Goal: Task Accomplishment & Management: Use online tool/utility

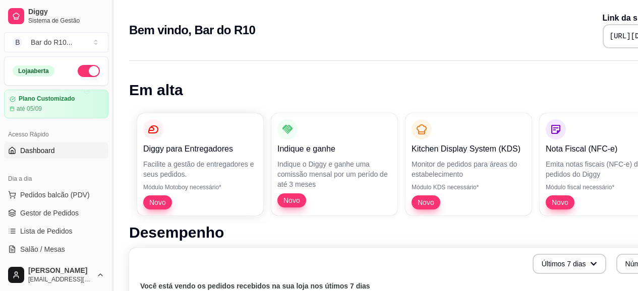
click at [110, 87] on button "Toggle Sidebar" at bounding box center [112, 145] width 8 height 291
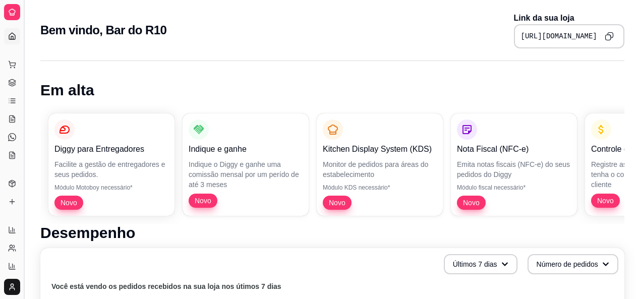
click at [21, 89] on button "Toggle Sidebar" at bounding box center [24, 149] width 8 height 299
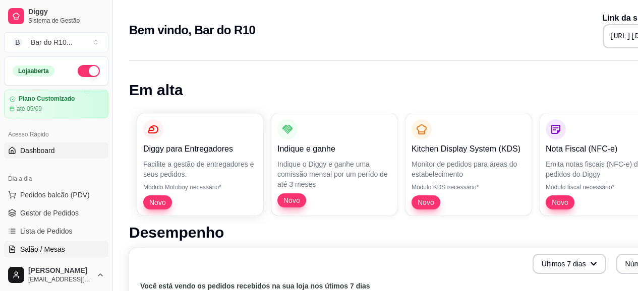
click at [47, 251] on span "Salão / Mesas" at bounding box center [42, 250] width 45 height 10
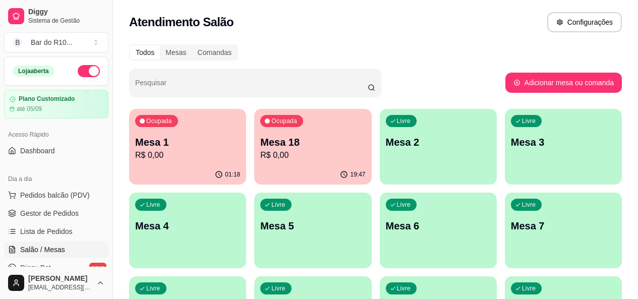
click at [194, 150] on p "R$ 0,00" at bounding box center [187, 155] width 105 height 12
click at [81, 215] on link "Gestor de Pedidos" at bounding box center [56, 213] width 104 height 16
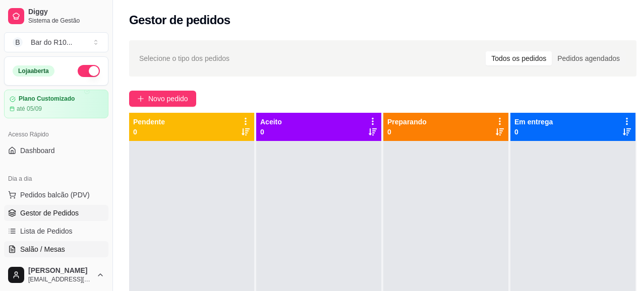
click at [50, 249] on span "Salão / Mesas" at bounding box center [42, 250] width 45 height 10
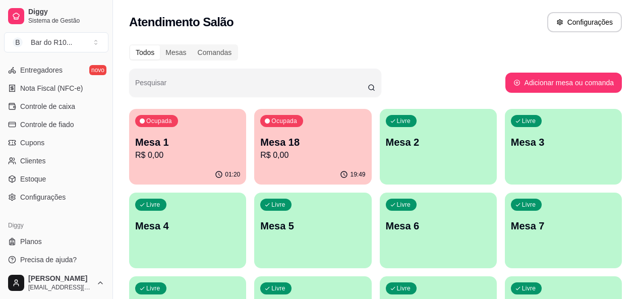
scroll to position [427, 0]
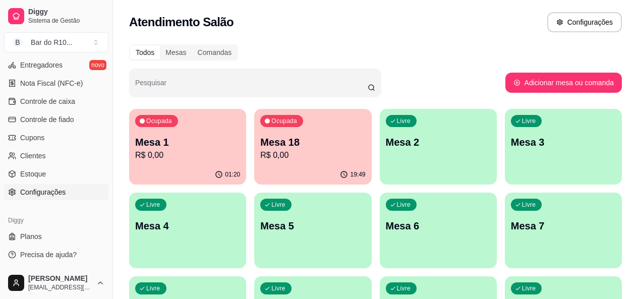
click at [48, 192] on span "Configurações" at bounding box center [42, 192] width 45 height 10
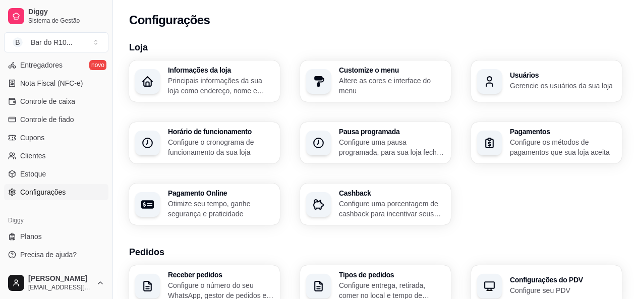
click at [575, 78] on h3 "Usuários" at bounding box center [563, 75] width 106 height 7
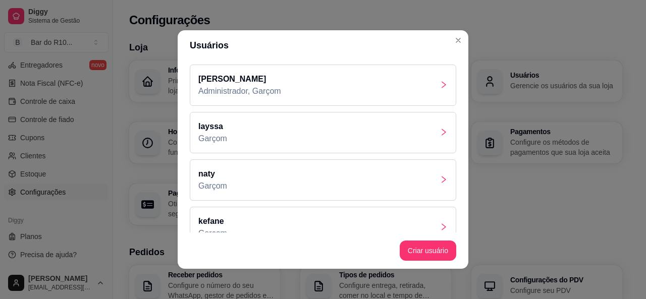
click at [239, 173] on div "[PERSON_NAME]" at bounding box center [323, 179] width 266 height 41
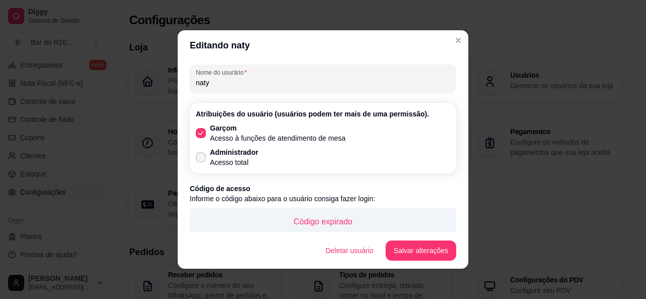
click at [201, 156] on span at bounding box center [201, 157] width 10 height 10
click at [201, 159] on input "Administrador Acesso total" at bounding box center [198, 162] width 7 height 7
checkbox input "true"
click at [410, 253] on button "Salvar alterações" at bounding box center [420, 251] width 69 height 20
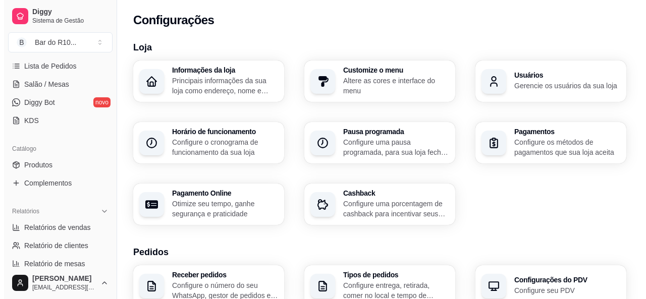
scroll to position [110, 0]
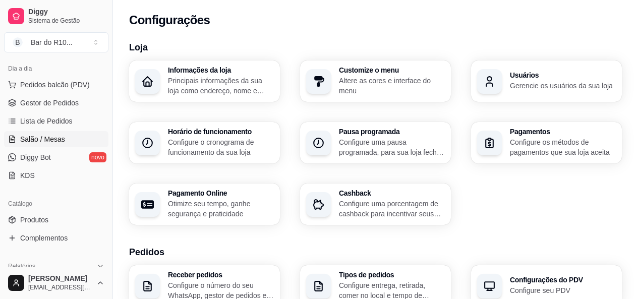
click at [55, 145] on link "Salão / Mesas" at bounding box center [56, 139] width 104 height 16
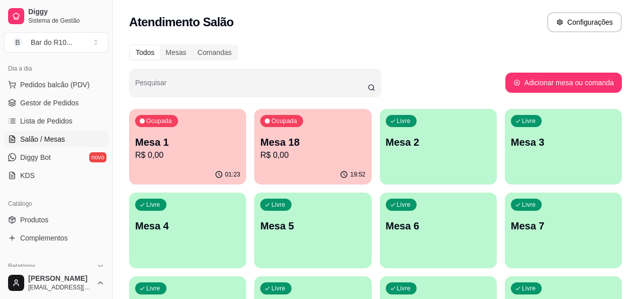
click at [205, 135] on div "Ocupada Mesa 1 R$ 0,00" at bounding box center [187, 137] width 117 height 56
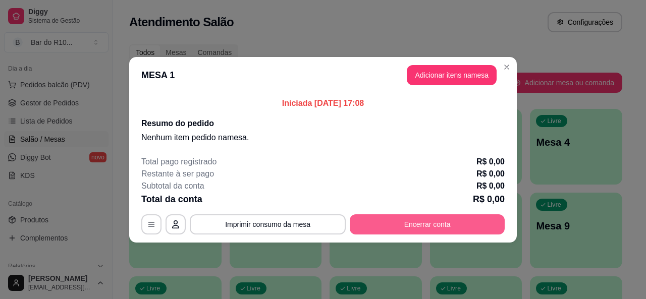
click at [417, 224] on button "Encerrar conta" at bounding box center [426, 224] width 155 height 20
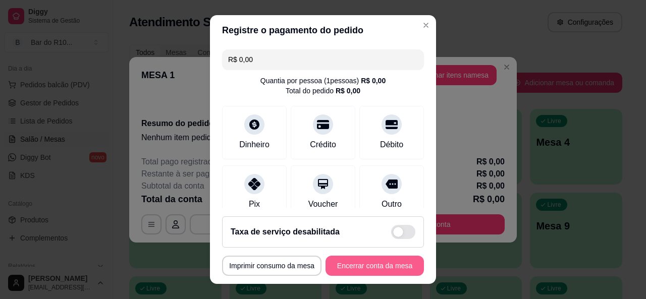
click at [340, 272] on button "Encerrar conta da mesa" at bounding box center [374, 266] width 98 height 20
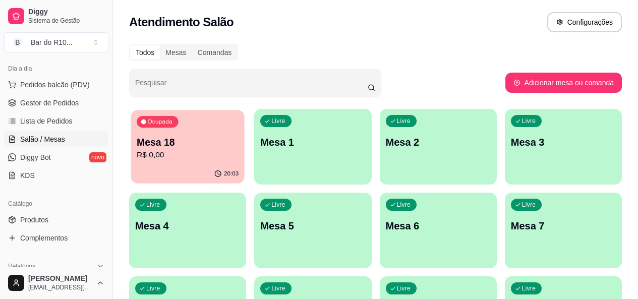
click at [177, 133] on div "Ocupada Mesa 18 R$ 0,00" at bounding box center [187, 137] width 113 height 54
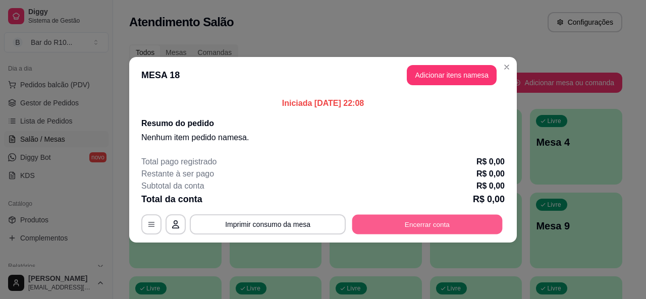
click at [418, 223] on button "Encerrar conta" at bounding box center [427, 224] width 150 height 20
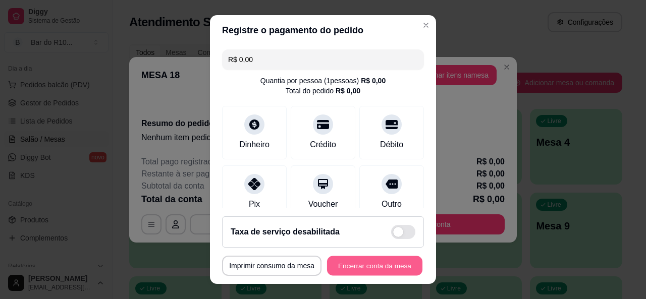
click at [344, 264] on button "Encerrar conta da mesa" at bounding box center [374, 266] width 95 height 20
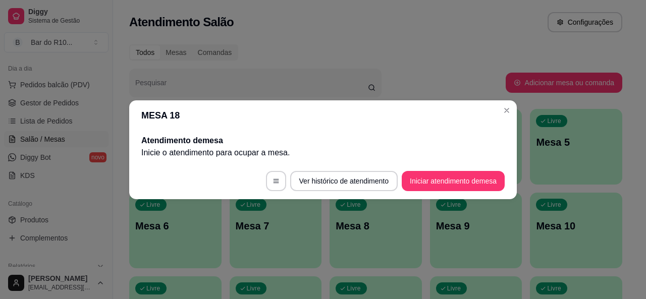
click at [510, 119] on header "MESA 18" at bounding box center [322, 115] width 387 height 30
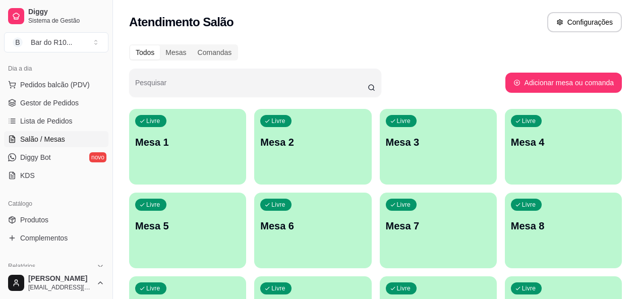
click at [378, 14] on div "Atendimento Salão Configurações" at bounding box center [375, 22] width 493 height 20
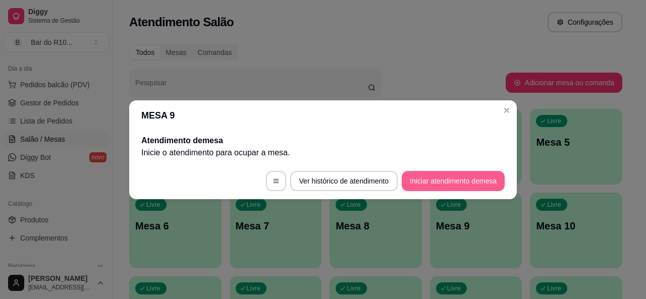
click at [421, 179] on button "Iniciar atendimento de mesa" at bounding box center [452, 181] width 103 height 20
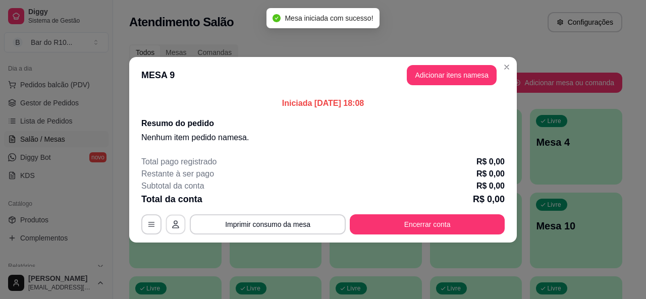
click at [168, 221] on button "button" at bounding box center [176, 224] width 20 height 20
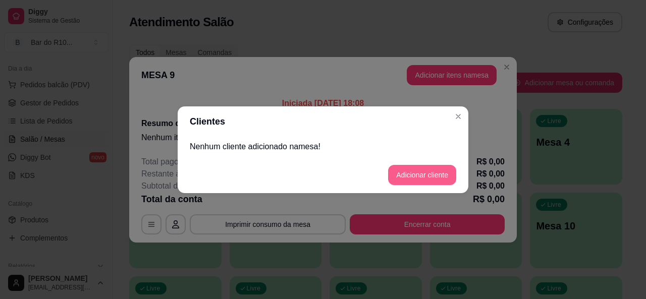
click at [431, 179] on button "Adicionar cliente" at bounding box center [422, 175] width 68 height 20
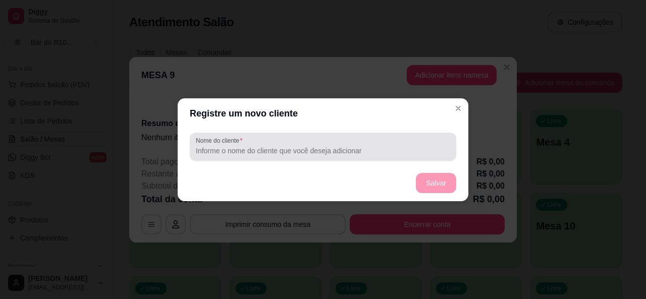
click at [384, 137] on div at bounding box center [323, 147] width 254 height 20
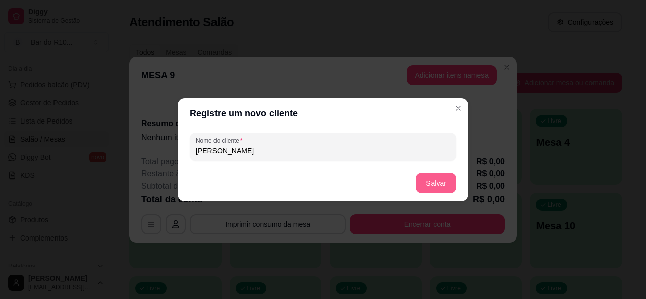
type input "[PERSON_NAME]"
click at [423, 178] on button "Salvar" at bounding box center [436, 183] width 40 height 20
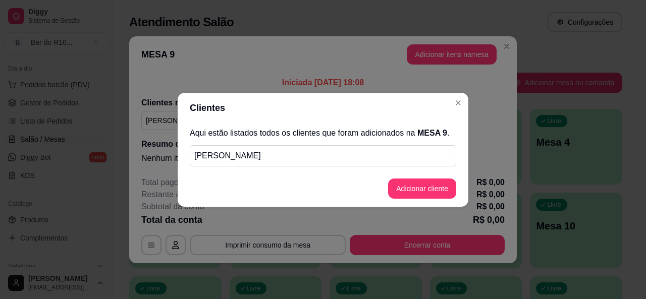
click at [462, 114] on header "Clientes" at bounding box center [323, 108] width 290 height 30
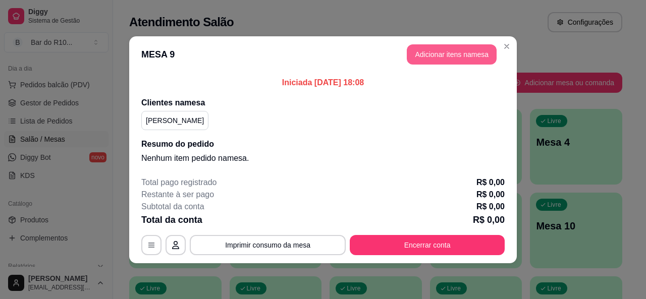
click at [459, 54] on button "Adicionar itens na mesa" at bounding box center [451, 54] width 90 height 20
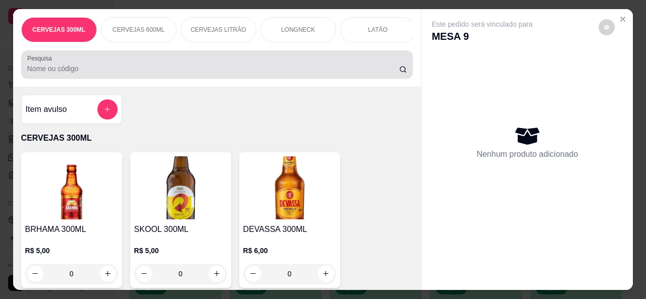
click at [204, 61] on div at bounding box center [217, 64] width 380 height 20
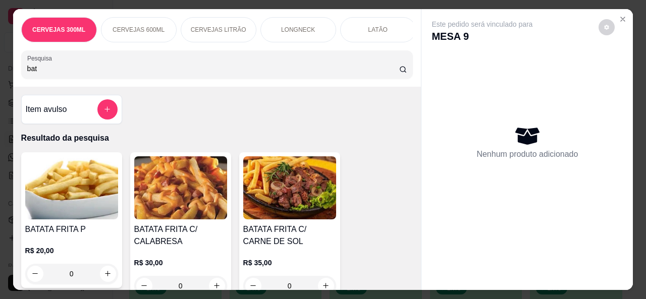
type input "bat"
click at [421, 279] on div at bounding box center [526, 282] width 211 height 16
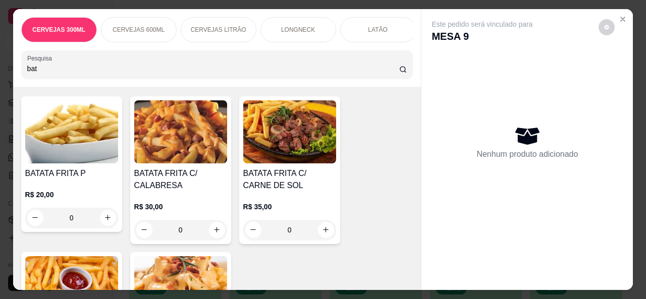
scroll to position [61, 0]
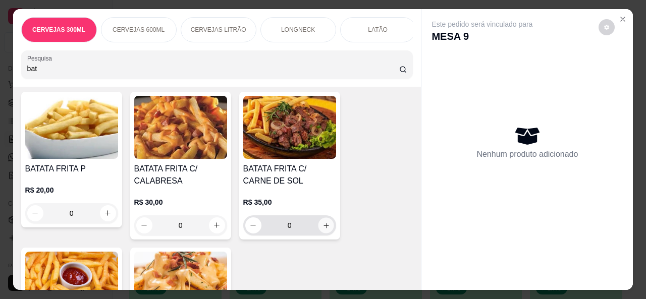
click at [324, 233] on button "increase-product-quantity" at bounding box center [326, 225] width 16 height 16
type input "1"
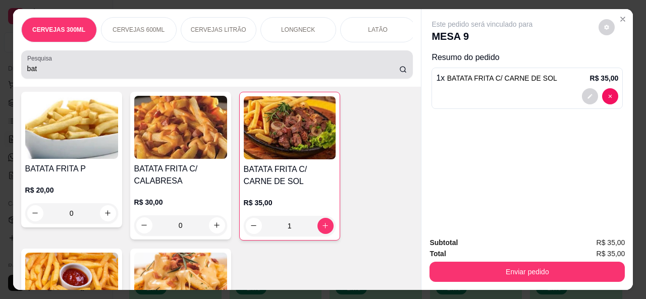
click at [177, 67] on div "bat" at bounding box center [217, 64] width 380 height 20
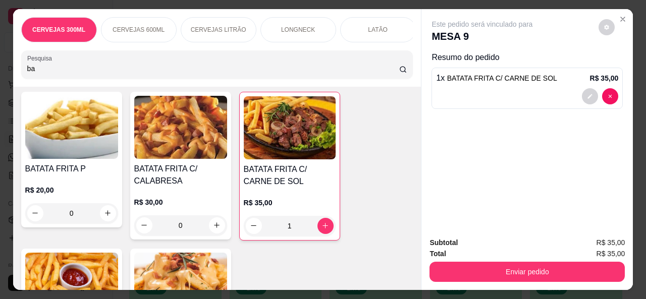
type input "b"
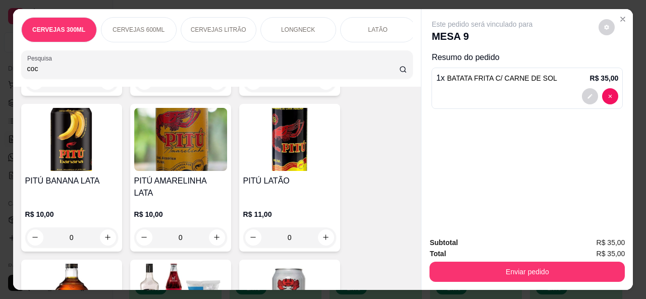
scroll to position [1566, 0]
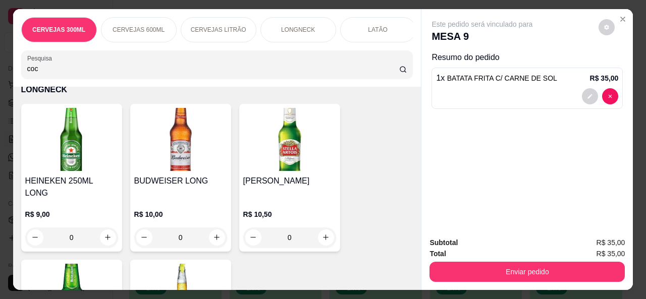
type input "coc"
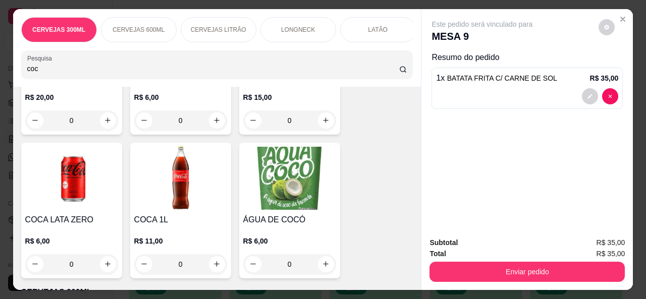
scroll to position [154, 0]
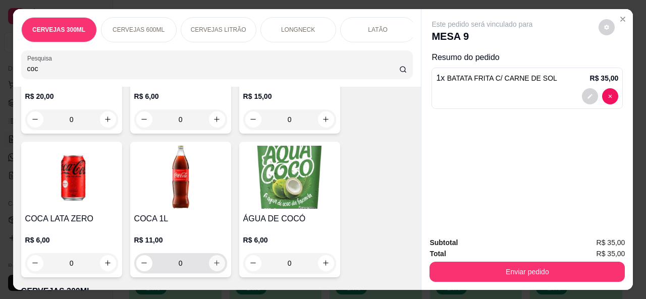
click at [217, 265] on button "increase-product-quantity" at bounding box center [217, 263] width 16 height 16
type input "1"
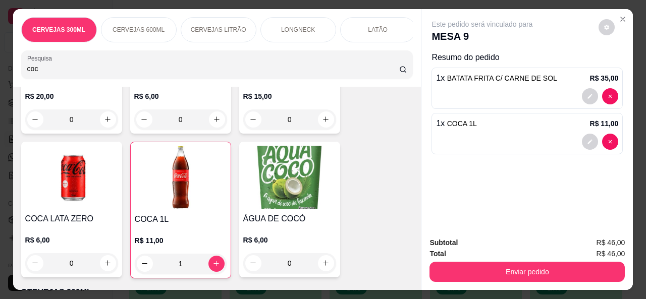
click at [215, 74] on input "coc" at bounding box center [213, 69] width 372 height 10
type input "c"
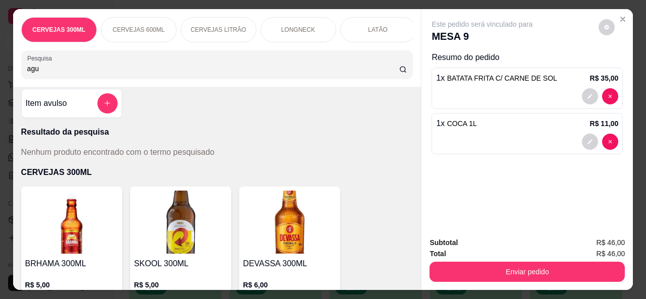
scroll to position [0, 0]
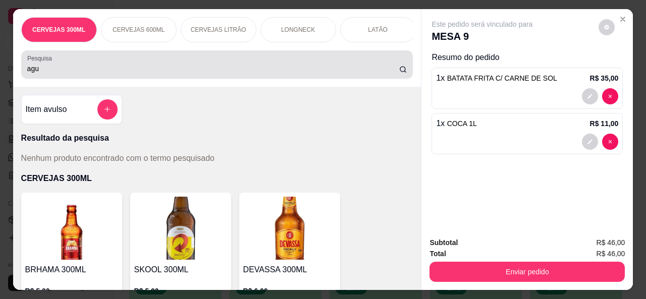
click at [197, 70] on input "agu" at bounding box center [213, 69] width 372 height 10
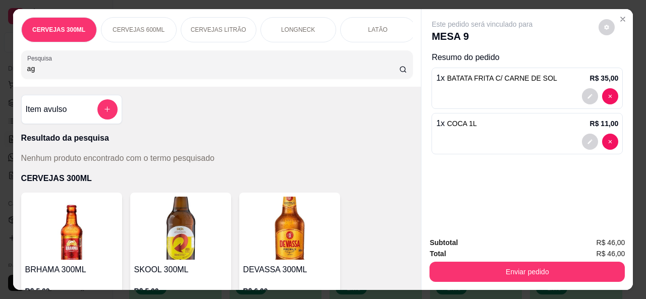
type input "a"
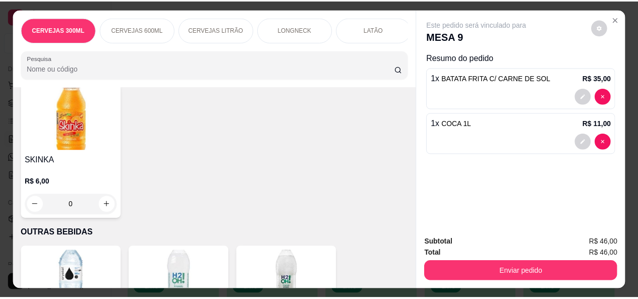
scroll to position [4510, 0]
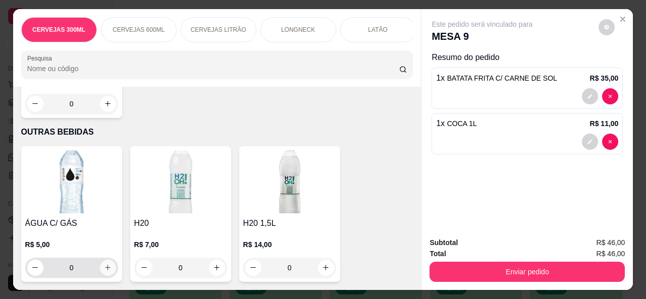
click at [106, 264] on icon "increase-product-quantity" at bounding box center [108, 268] width 8 height 8
type input "1"
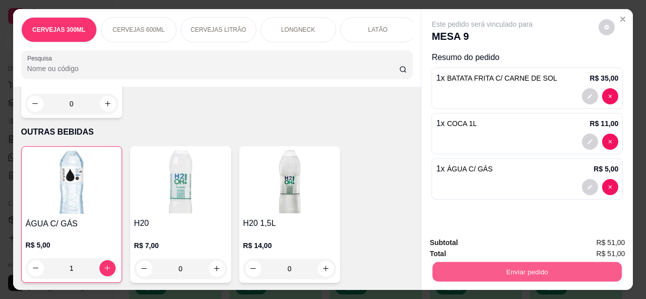
click at [482, 271] on button "Enviar pedido" at bounding box center [526, 272] width 189 height 20
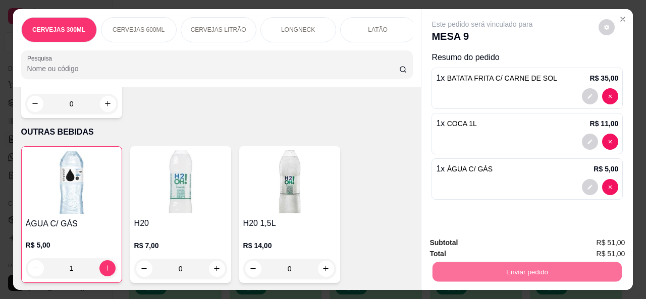
click at [500, 243] on button "Não registrar e enviar pedido" at bounding box center [494, 243] width 102 height 19
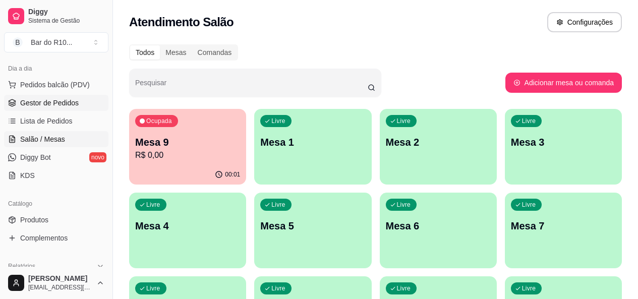
click at [53, 109] on link "Gestor de Pedidos" at bounding box center [56, 103] width 104 height 16
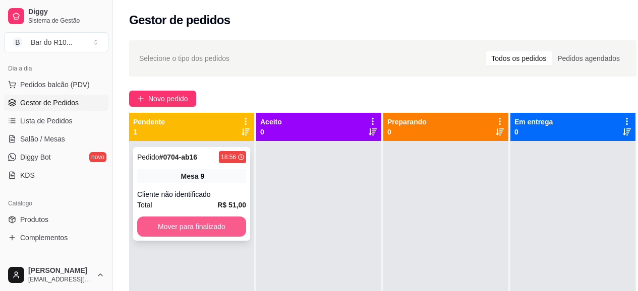
click at [191, 225] on button "Mover para finalizado" at bounding box center [191, 227] width 109 height 20
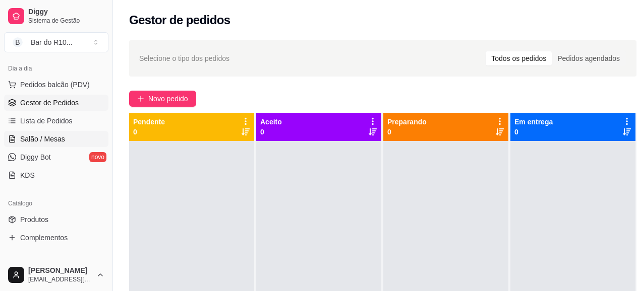
click at [58, 140] on span "Salão / Mesas" at bounding box center [42, 139] width 45 height 10
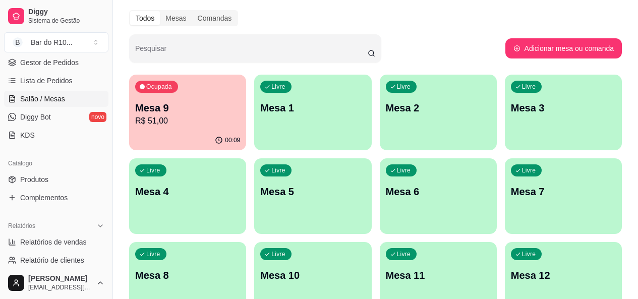
scroll to position [50, 0]
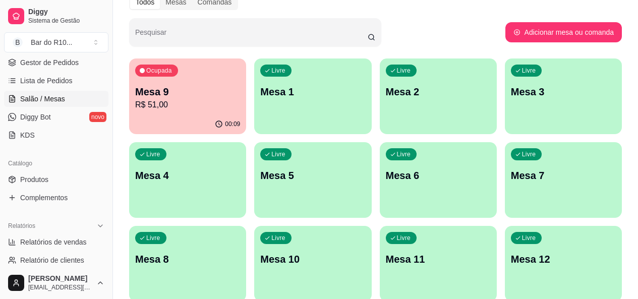
click at [457, 43] on div "Pesquisar" at bounding box center [317, 32] width 376 height 28
click at [459, 44] on div "Pesquisar" at bounding box center [317, 32] width 376 height 28
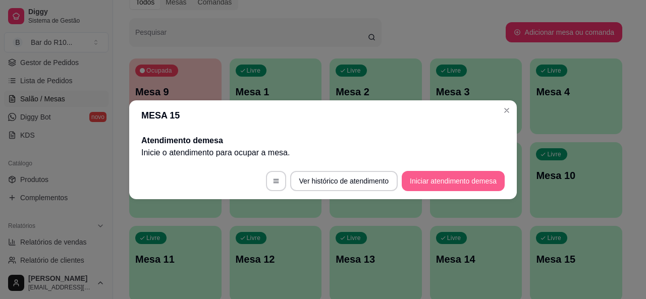
click at [456, 188] on button "Iniciar atendimento de mesa" at bounding box center [452, 181] width 103 height 20
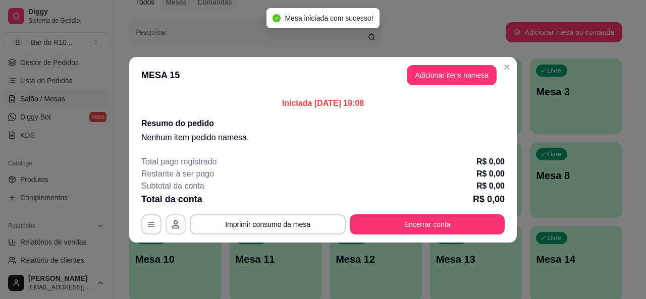
click at [178, 227] on icon "button" at bounding box center [175, 224] width 8 height 8
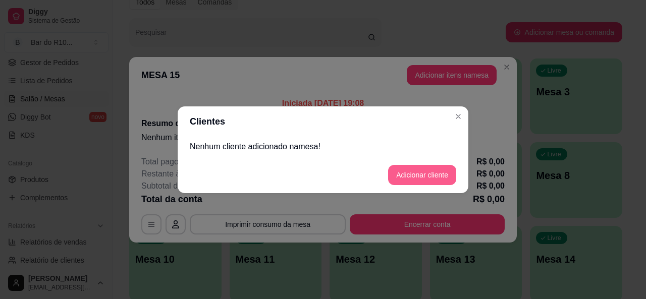
click at [453, 179] on button "Adicionar cliente" at bounding box center [422, 175] width 68 height 20
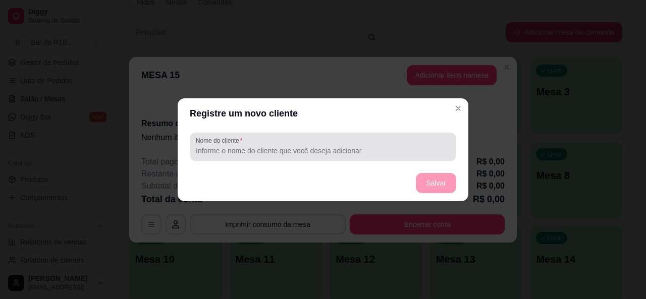
drag, startPoint x: 312, startPoint y: 156, endPoint x: 309, endPoint y: 146, distance: 11.0
click at [312, 156] on div at bounding box center [323, 147] width 254 height 20
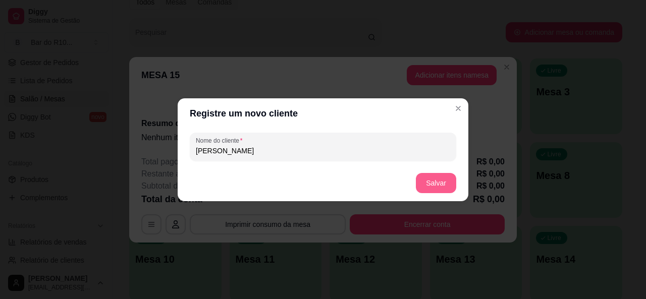
type input "[PERSON_NAME]"
click at [419, 181] on button "Salvar" at bounding box center [436, 183] width 40 height 20
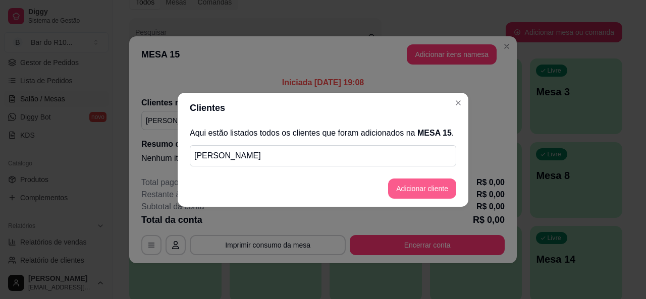
click at [433, 189] on button "Adicionar cliente" at bounding box center [422, 189] width 68 height 20
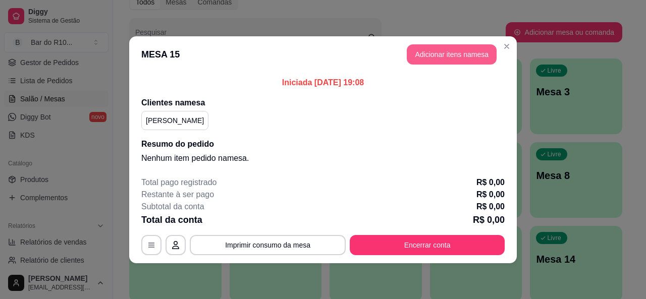
click at [478, 64] on button "Adicionar itens na mesa" at bounding box center [451, 54] width 90 height 20
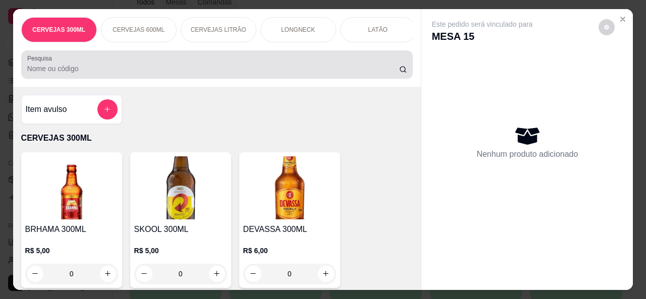
click at [331, 79] on div "Pesquisa" at bounding box center [217, 64] width 392 height 28
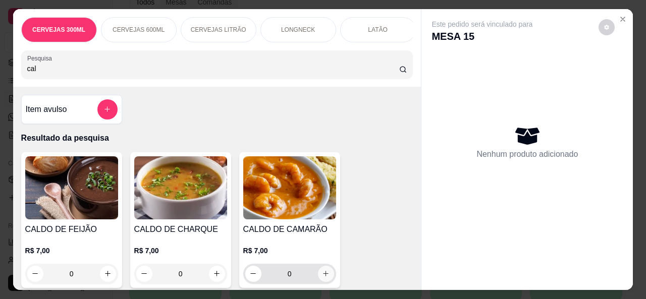
type input "cal"
click at [327, 279] on button "increase-product-quantity" at bounding box center [326, 274] width 16 height 16
type input "1"
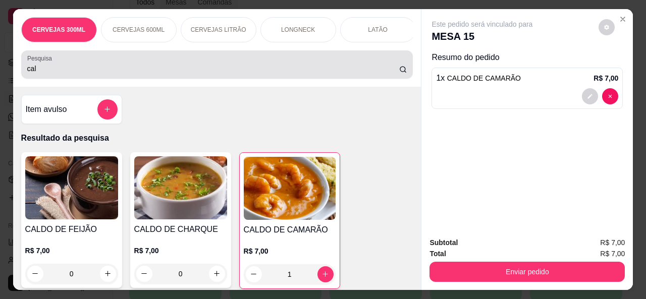
click at [263, 69] on input "cal" at bounding box center [213, 69] width 372 height 10
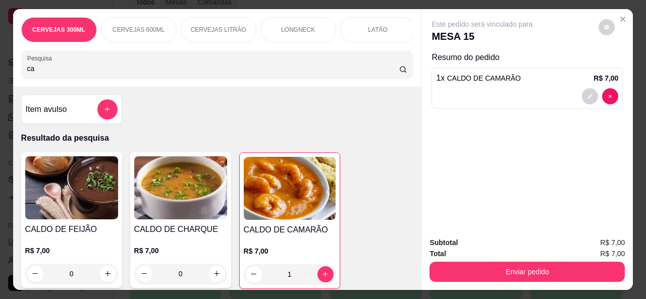
type input "c"
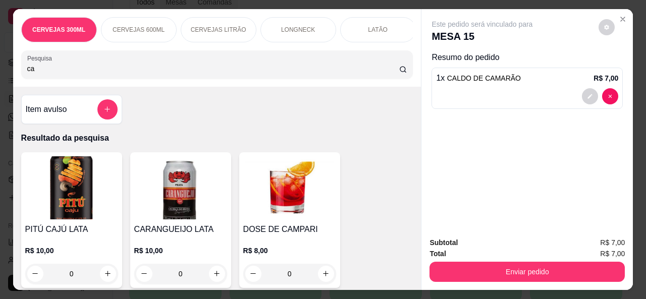
type input "cal"
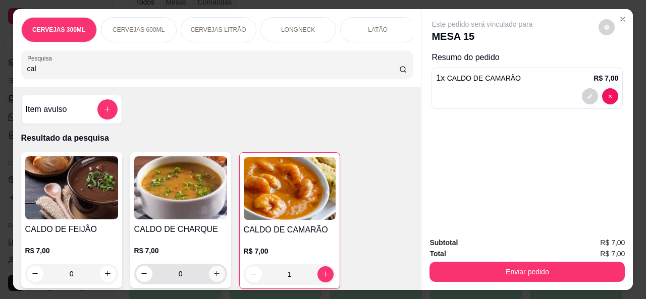
click at [214, 277] on icon "increase-product-quantity" at bounding box center [217, 274] width 8 height 8
type input "1"
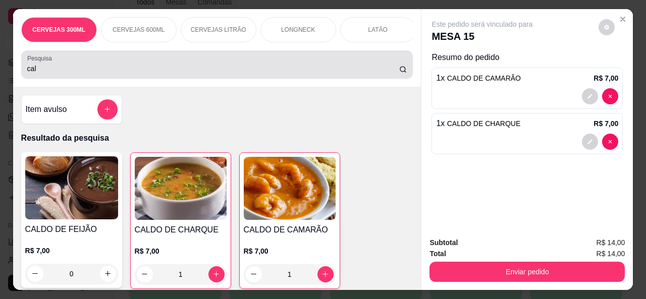
click at [249, 74] on input "cal" at bounding box center [213, 69] width 372 height 10
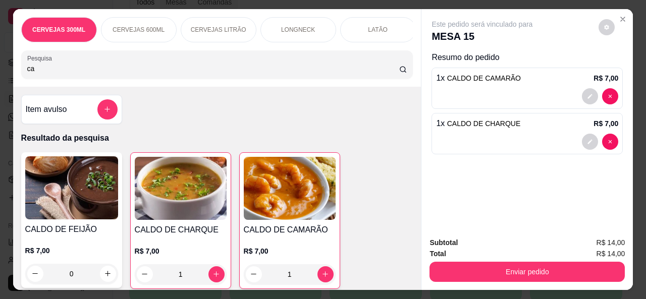
type input "c"
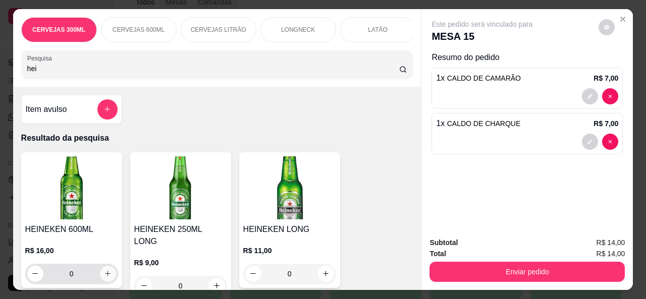
type input "hei"
click at [110, 274] on button "increase-product-quantity" at bounding box center [108, 274] width 16 height 16
type input "1"
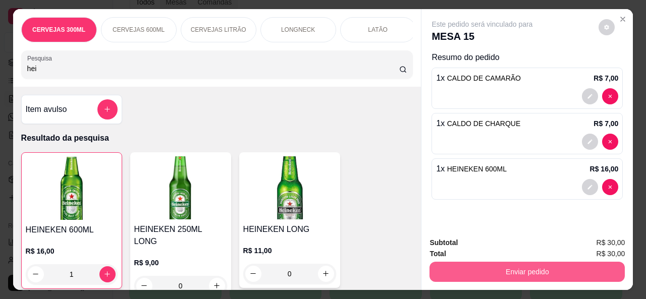
click at [502, 271] on button "Enviar pedido" at bounding box center [526, 272] width 195 height 20
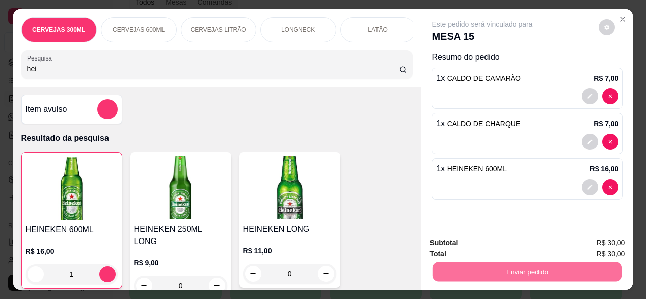
click at [483, 236] on button "Não registrar e enviar pedido" at bounding box center [494, 242] width 102 height 19
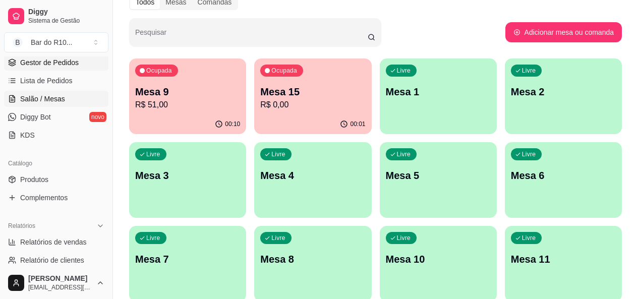
click at [58, 64] on span "Gestor de Pedidos" at bounding box center [49, 62] width 58 height 10
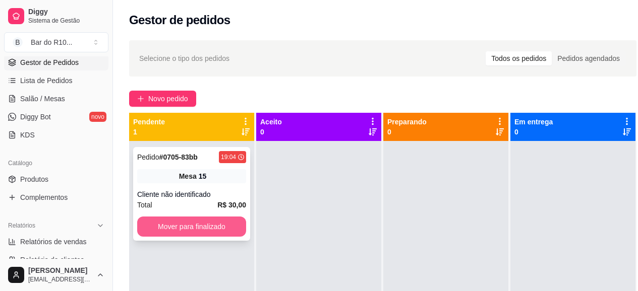
click at [213, 221] on button "Mover para finalizado" at bounding box center [191, 227] width 109 height 20
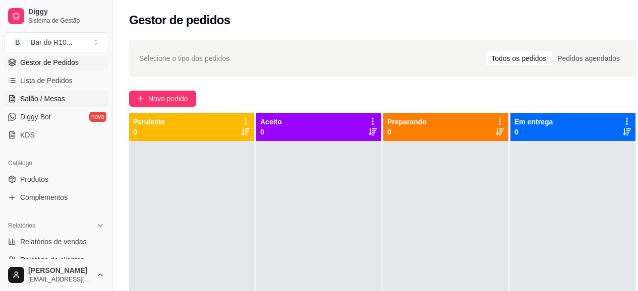
click at [54, 94] on span "Salão / Mesas" at bounding box center [42, 99] width 45 height 10
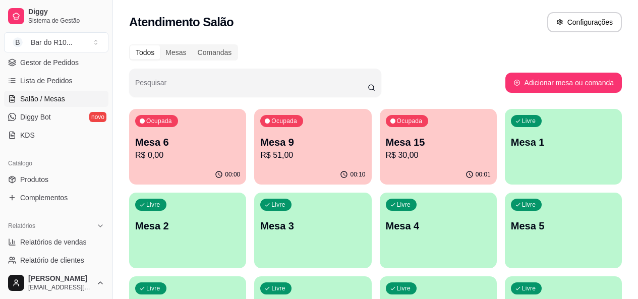
click at [269, 158] on p "R$ 51,00" at bounding box center [312, 155] width 105 height 12
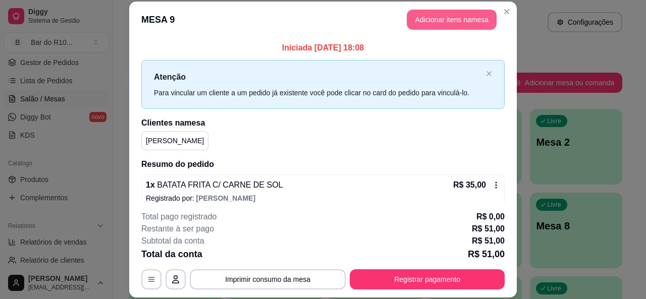
click at [427, 15] on button "Adicionar itens na mesa" at bounding box center [451, 20] width 90 height 20
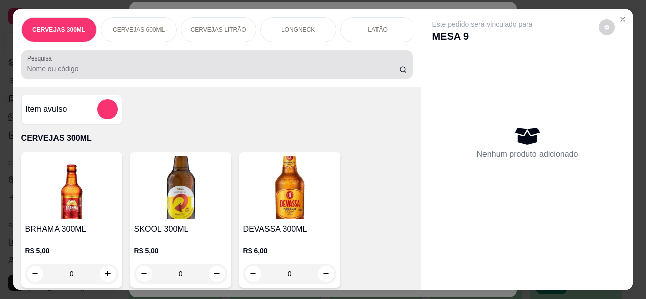
click at [164, 61] on div at bounding box center [217, 64] width 380 height 20
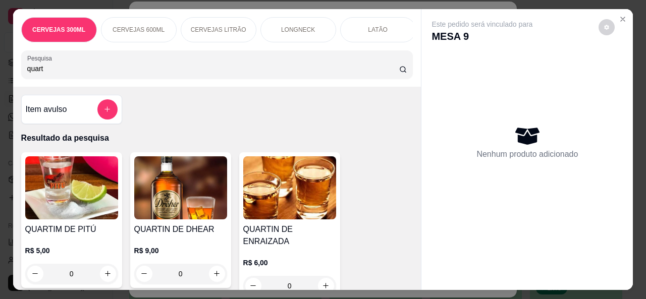
type input "quart"
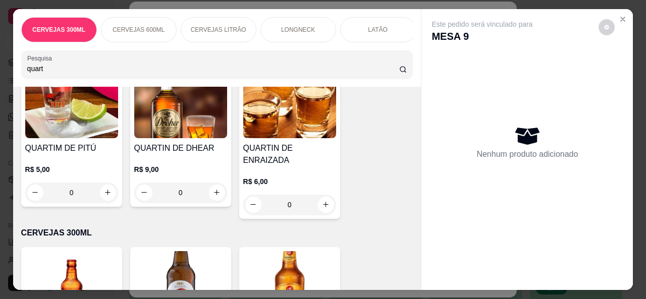
scroll to position [61, 0]
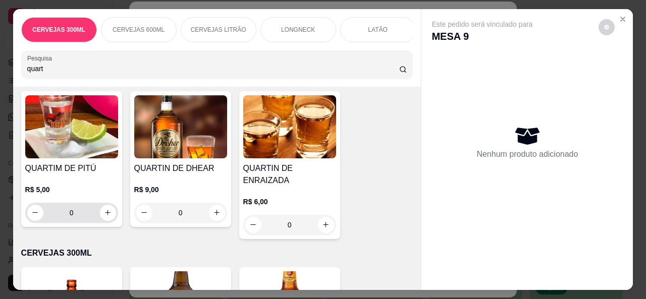
click at [99, 223] on div "0" at bounding box center [71, 213] width 89 height 20
click at [111, 218] on button "increase-product-quantity" at bounding box center [108, 213] width 16 height 16
type input "1"
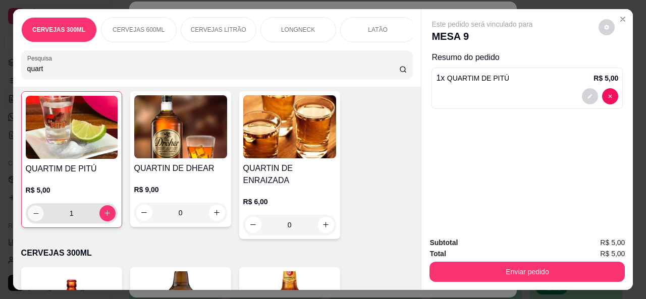
click at [32, 217] on icon "decrease-product-quantity" at bounding box center [36, 214] width 8 height 8
type input "0"
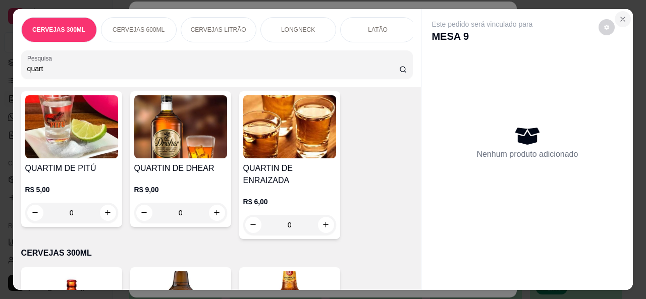
click at [591, 15] on icon "Close" at bounding box center [622, 19] width 8 height 8
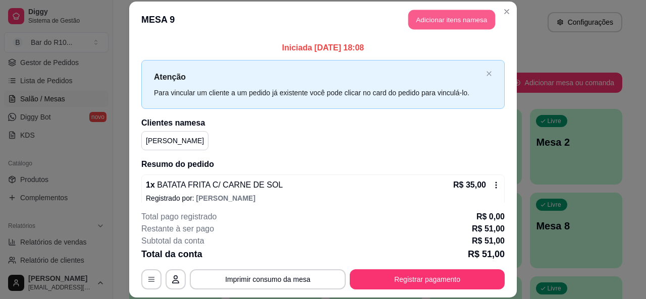
click at [432, 17] on button "Adicionar itens na mesa" at bounding box center [451, 20] width 87 height 20
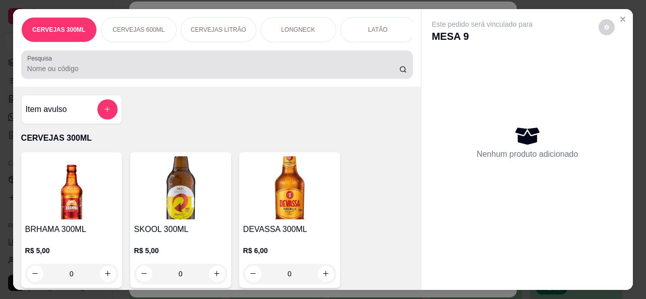
click at [205, 70] on input "Pesquisa" at bounding box center [213, 69] width 372 height 10
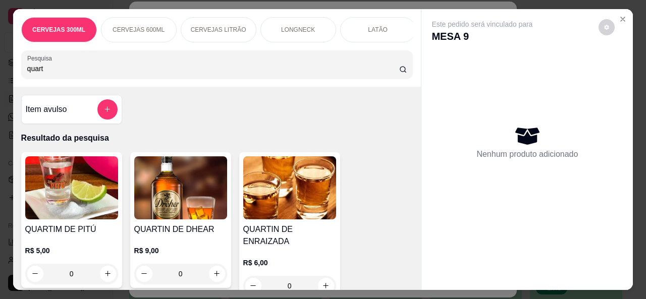
type input "quart"
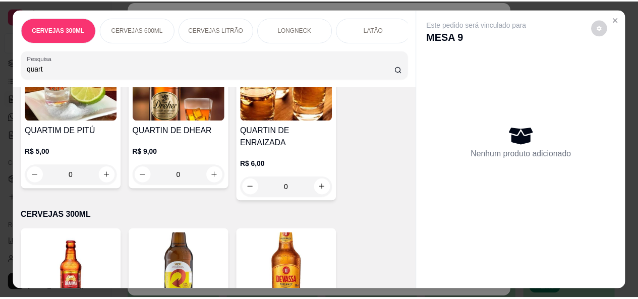
scroll to position [101, 0]
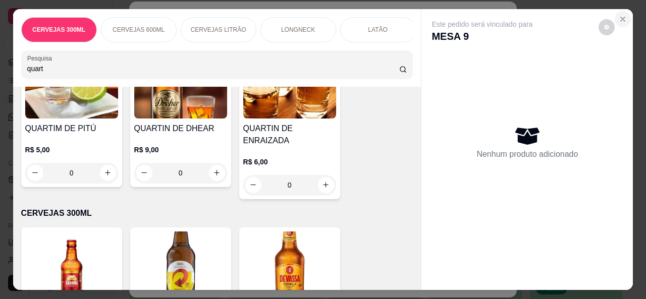
click at [591, 15] on icon "Close" at bounding box center [622, 19] width 8 height 8
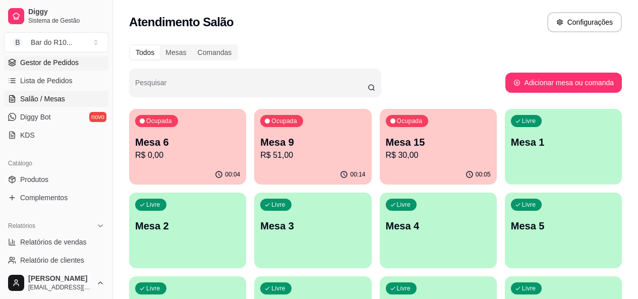
click at [52, 61] on span "Gestor de Pedidos" at bounding box center [49, 62] width 58 height 10
